Goal: Find specific page/section: Find specific page/section

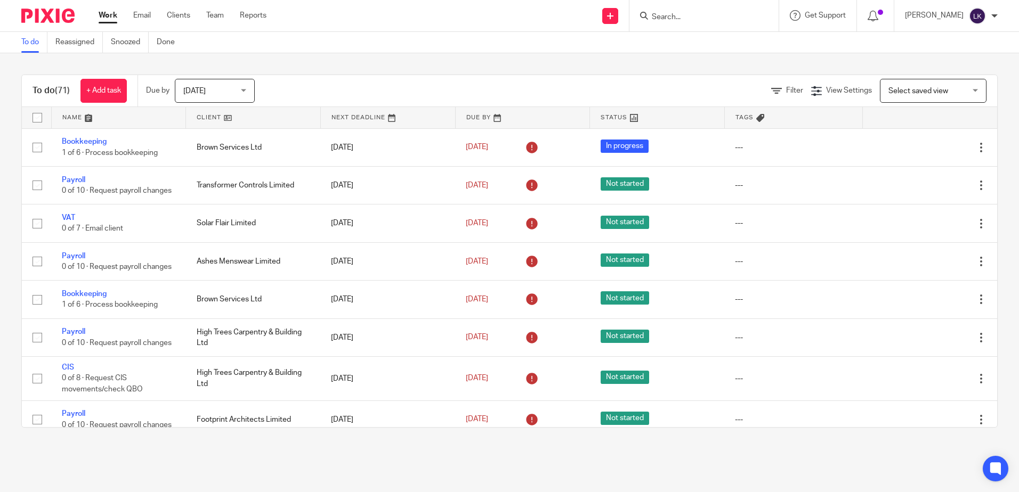
click at [662, 14] on input "Search" at bounding box center [698, 18] width 96 height 10
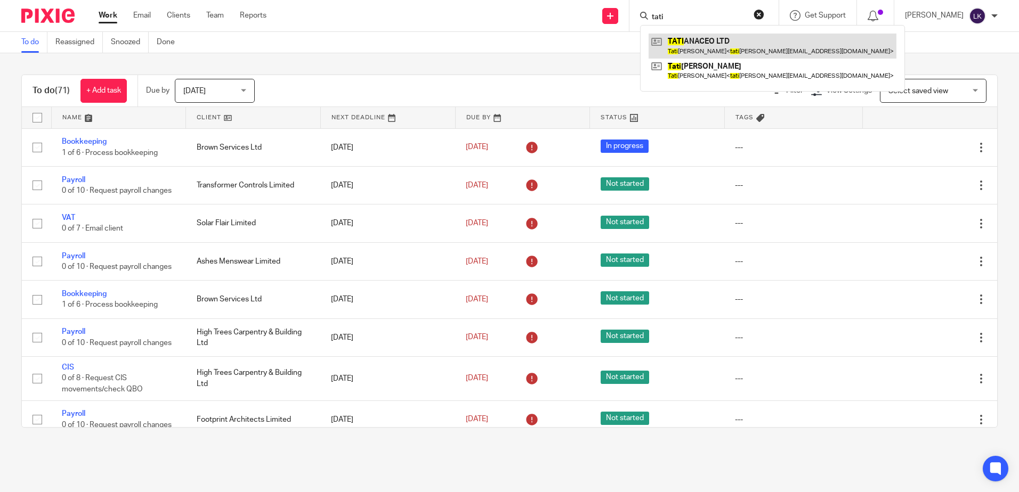
type input "tati"
click at [685, 39] on link at bounding box center [772, 46] width 248 height 25
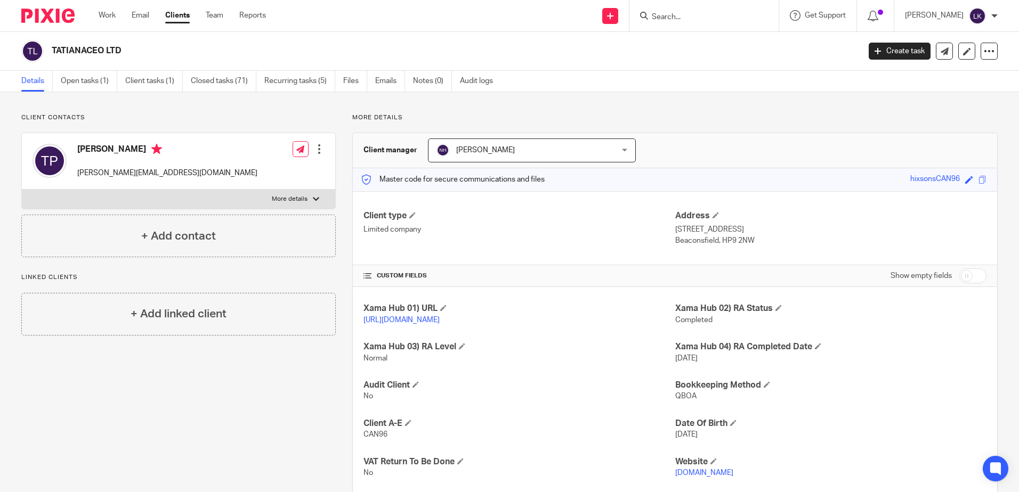
drag, startPoint x: 121, startPoint y: 50, endPoint x: 52, endPoint y: 47, distance: 69.8
click at [52, 47] on h2 "TATIANACEO LTD" at bounding box center [372, 50] width 640 height 11
copy h2 "TATIANACEO LTD"
click at [670, 15] on input "Search" at bounding box center [698, 18] width 96 height 10
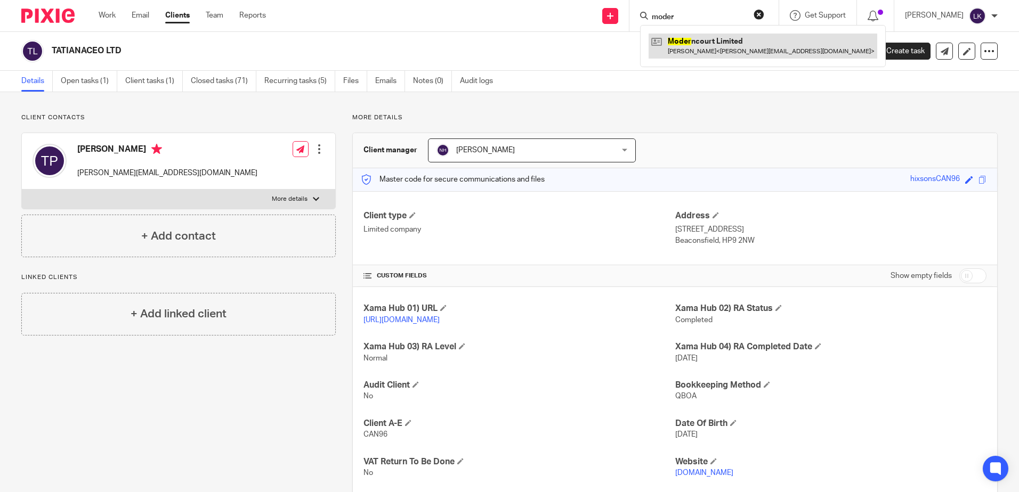
type input "moder"
click at [710, 43] on link at bounding box center [762, 46] width 229 height 25
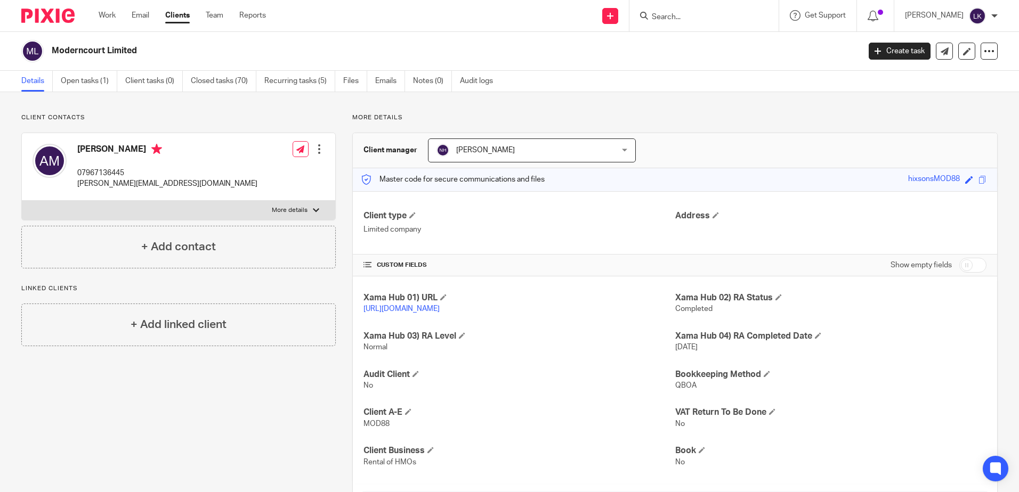
drag, startPoint x: 138, startPoint y: 50, endPoint x: 53, endPoint y: 47, distance: 84.7
click at [53, 47] on h2 "Moderncourt Limited" at bounding box center [372, 50] width 640 height 11
copy h2 "Moderncourt Limited"
